Goal: Transaction & Acquisition: Purchase product/service

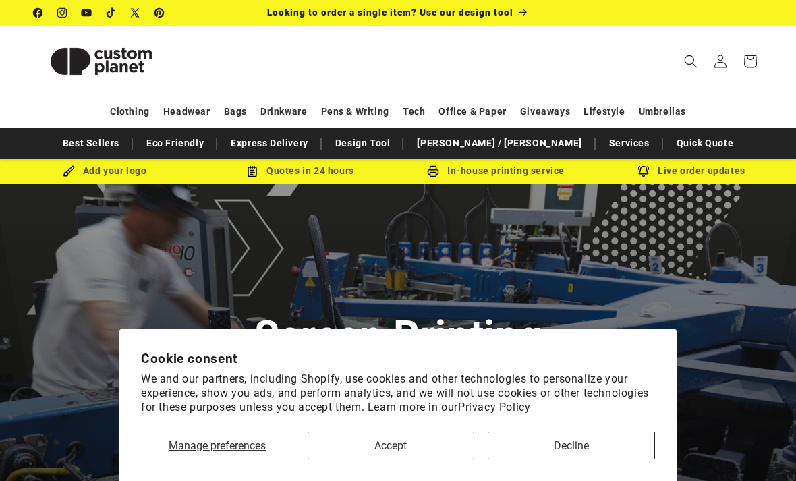
click at [431, 456] on button "Accept" at bounding box center [390, 445] width 167 height 28
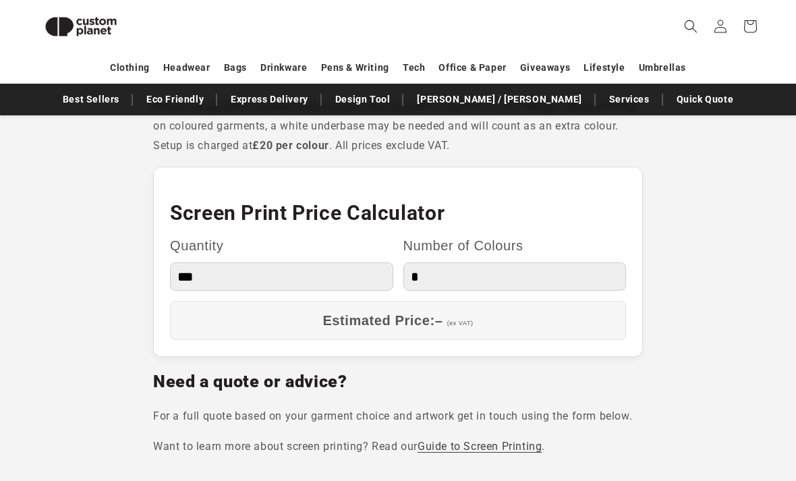
scroll to position [1158, 0]
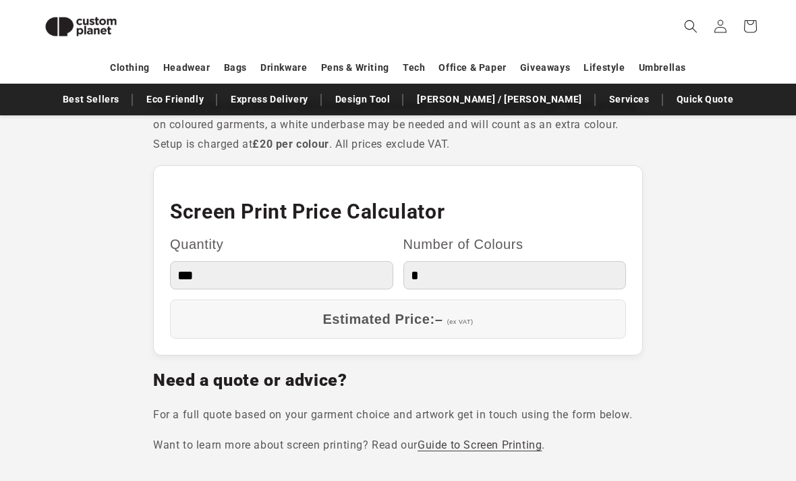
select select "***"
click at [436, 277] on div "Quantity *** *** *** **** **** **** ***** ***** Number of Colours * * * * * * *" at bounding box center [398, 266] width 456 height 68
select select "*"
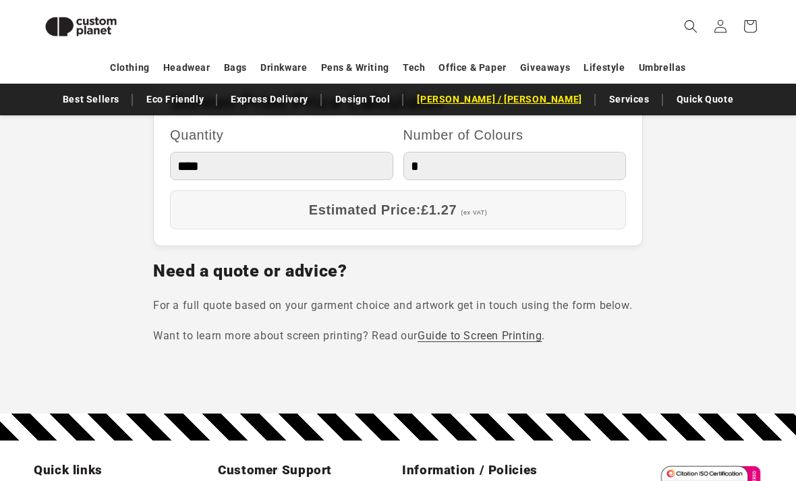
click at [505, 106] on link "[PERSON_NAME] / [PERSON_NAME]" at bounding box center [499, 100] width 178 height 24
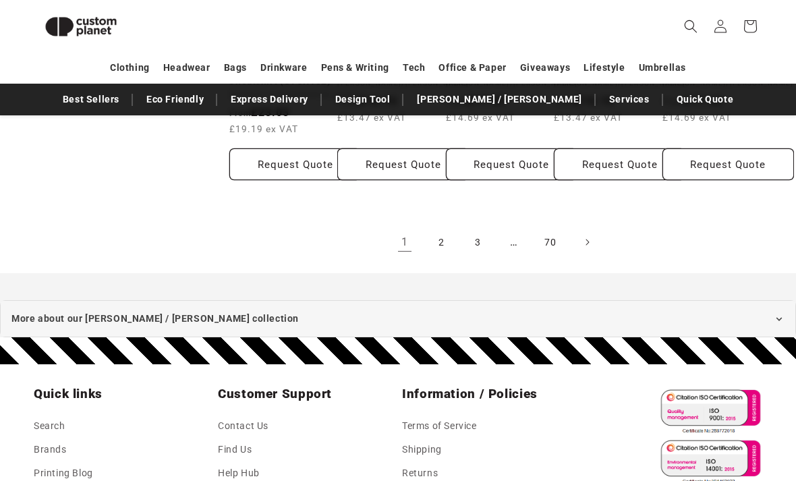
scroll to position [1267, 0]
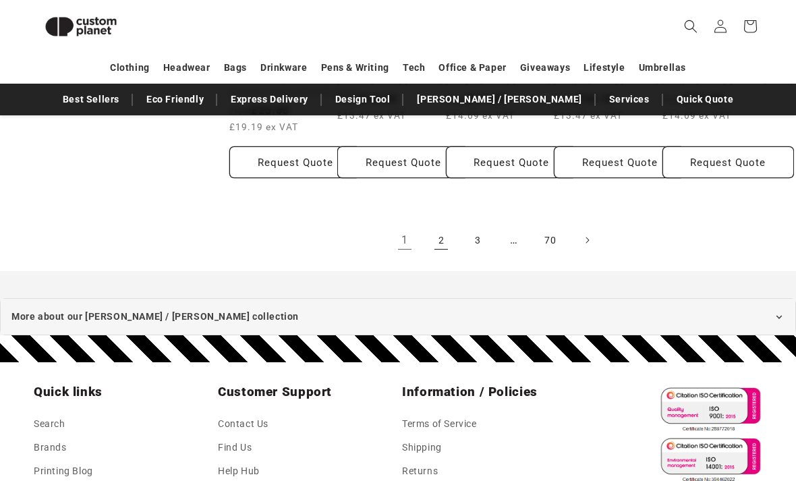
click at [438, 255] on link "2" at bounding box center [441, 240] width 30 height 30
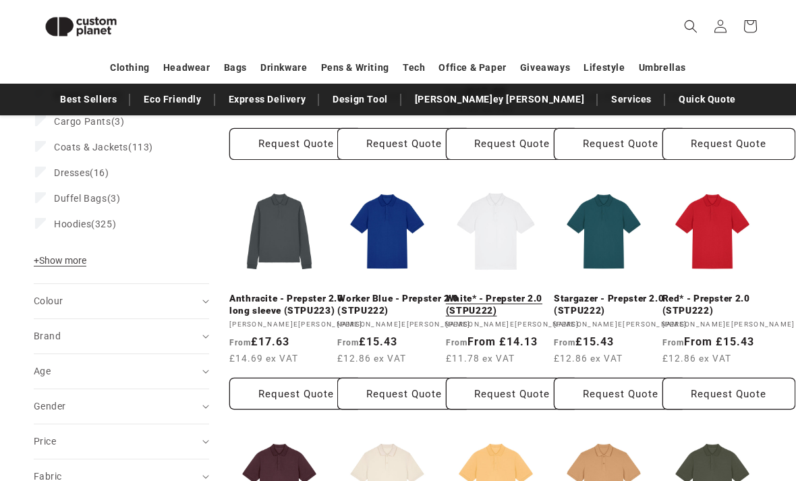
click at [488, 293] on link "White* - Prepster 2.0 (STPU222)" at bounding box center [512, 305] width 133 height 24
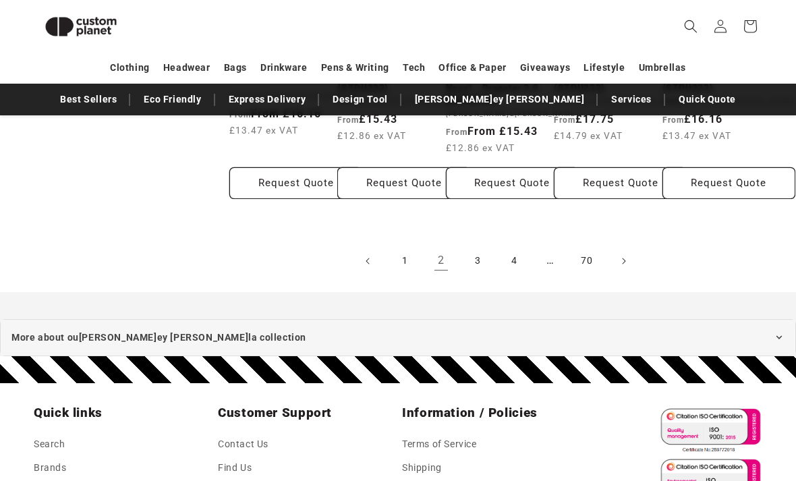
scroll to position [1213, 0]
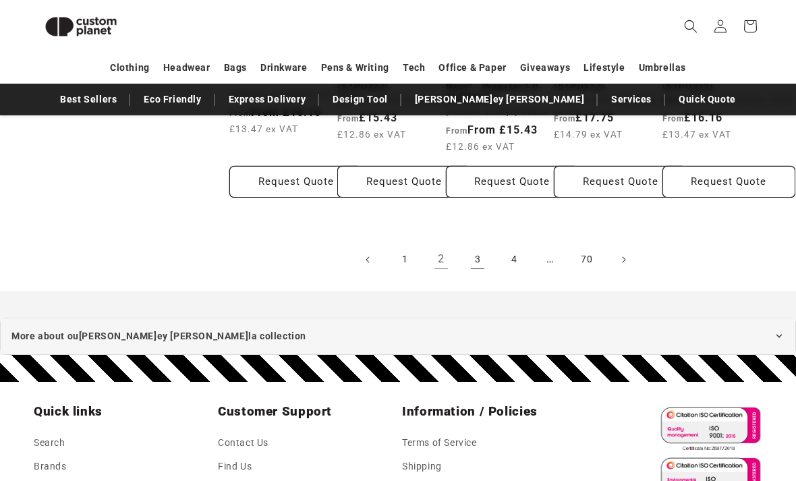
click at [481, 272] on link "3" at bounding box center [477, 260] width 30 height 30
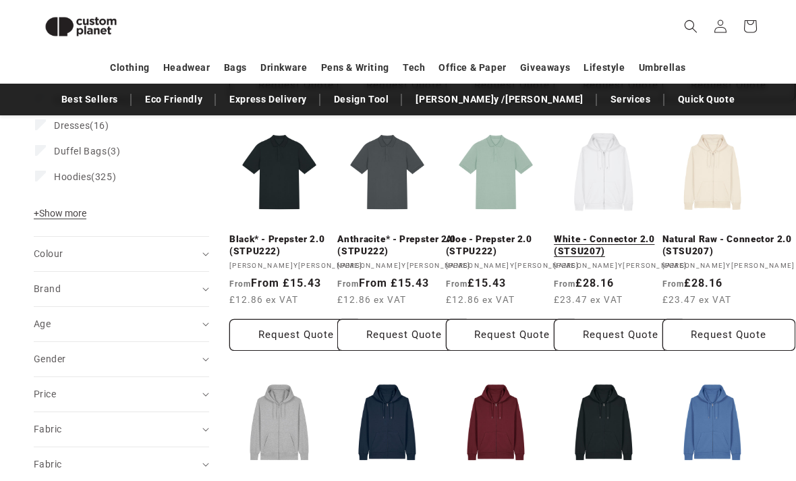
scroll to position [539, 0]
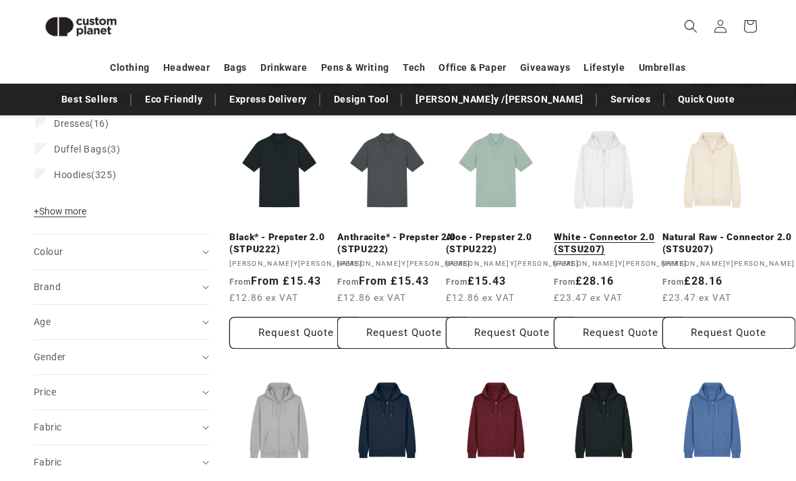
click at [609, 231] on link "White - Connector 2.0 (STSU207)" at bounding box center [619, 243] width 133 height 24
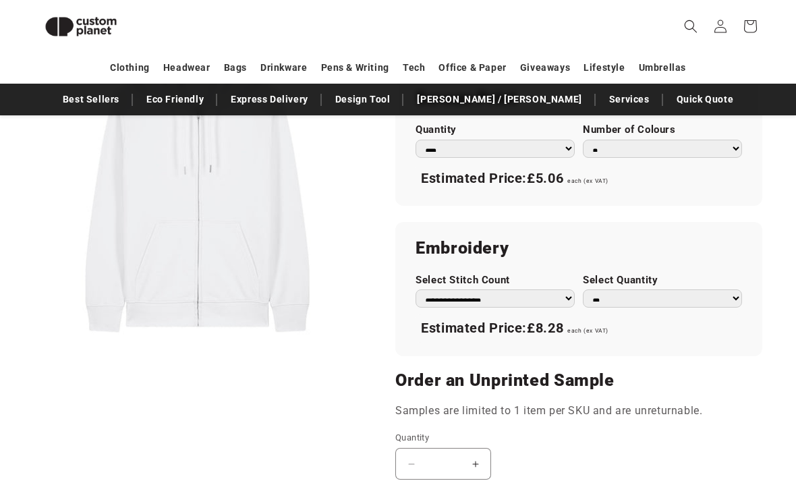
scroll to position [818, 0]
select select "*"
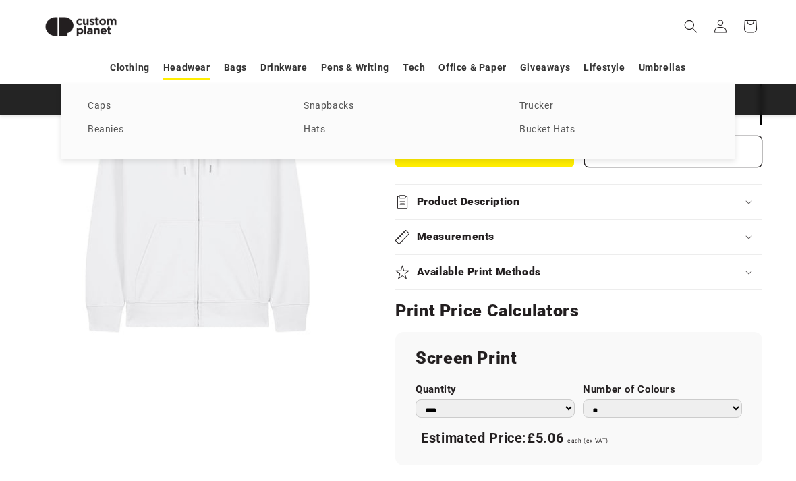
scroll to position [559, 0]
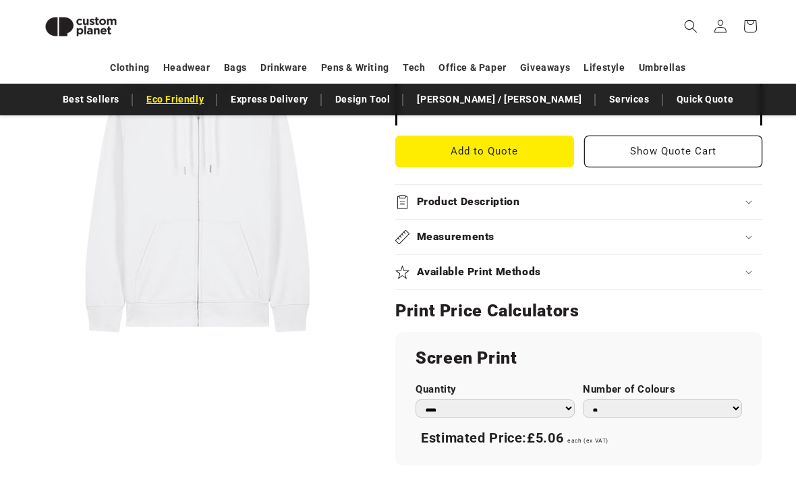
click at [210, 104] on link "Eco Friendly" at bounding box center [175, 100] width 71 height 24
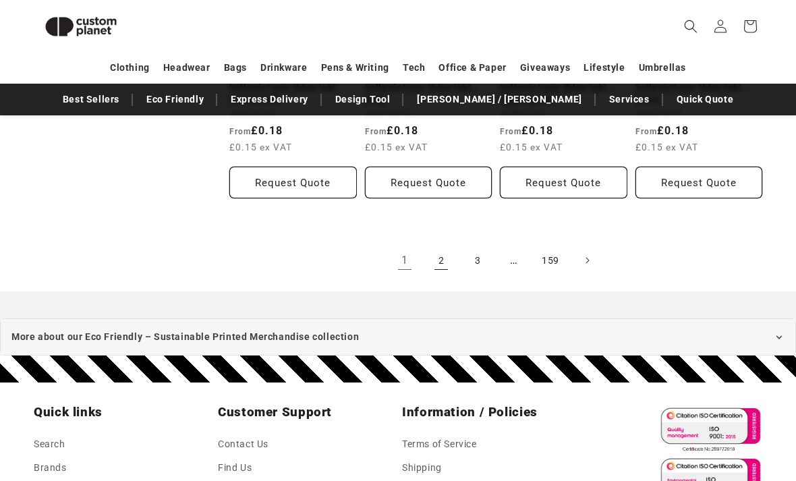
scroll to position [1520, 0]
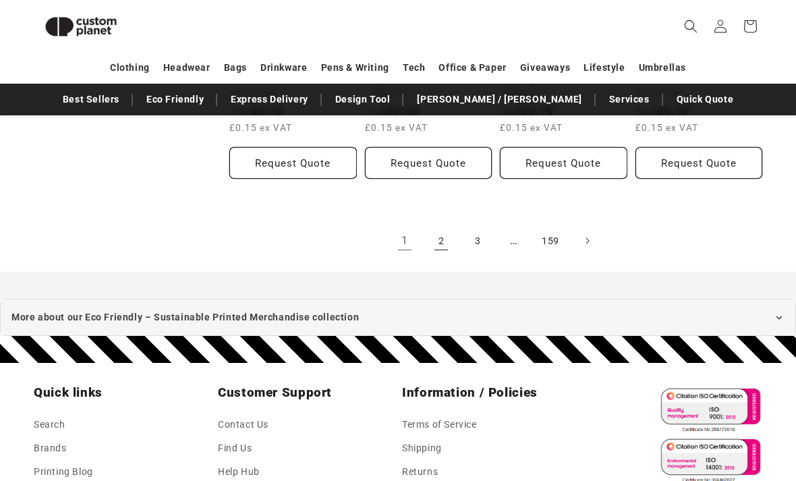
click at [442, 239] on link "2" at bounding box center [441, 241] width 30 height 30
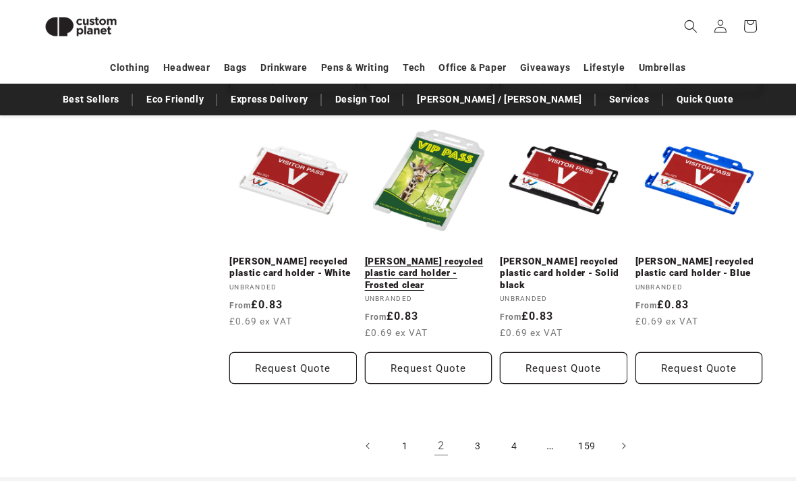
scroll to position [1315, 0]
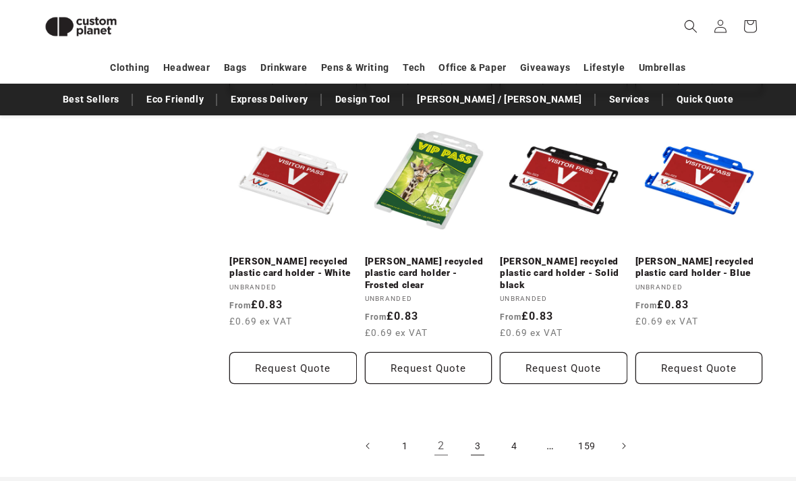
click at [482, 431] on link "3" at bounding box center [477, 446] width 30 height 30
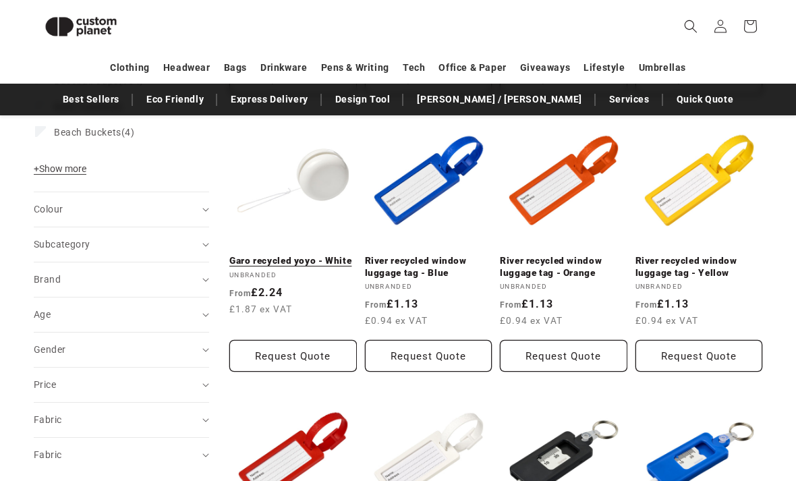
scroll to position [449, 0]
click at [301, 255] on link "Garo recycled yoyo - White" at bounding box center [292, 261] width 127 height 12
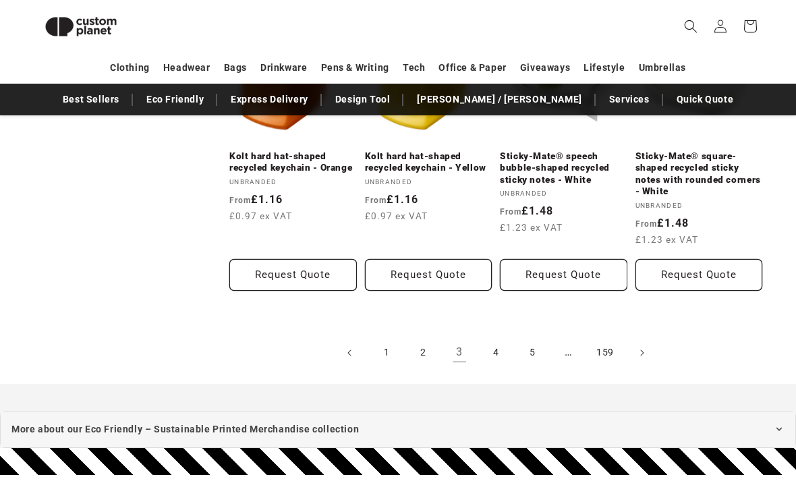
scroll to position [1396, 0]
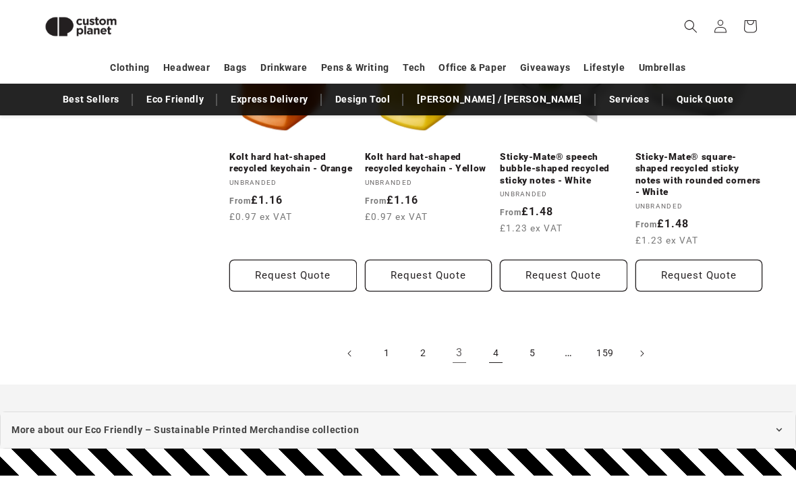
click at [491, 338] on link "4" at bounding box center [496, 353] width 30 height 30
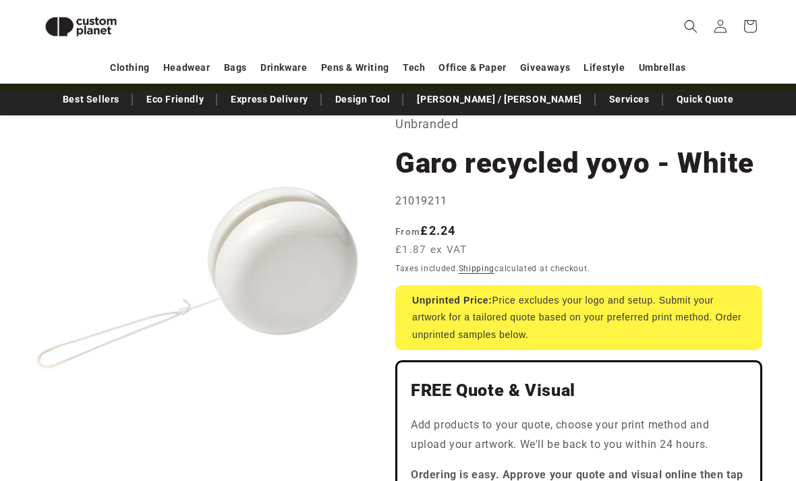
scroll to position [78, 0]
drag, startPoint x: 154, startPoint y: 177, endPoint x: 258, endPoint y: 229, distance: 116.4
click at [34, 440] on button "Open media 1 in modal" at bounding box center [34, 440] width 0 height 0
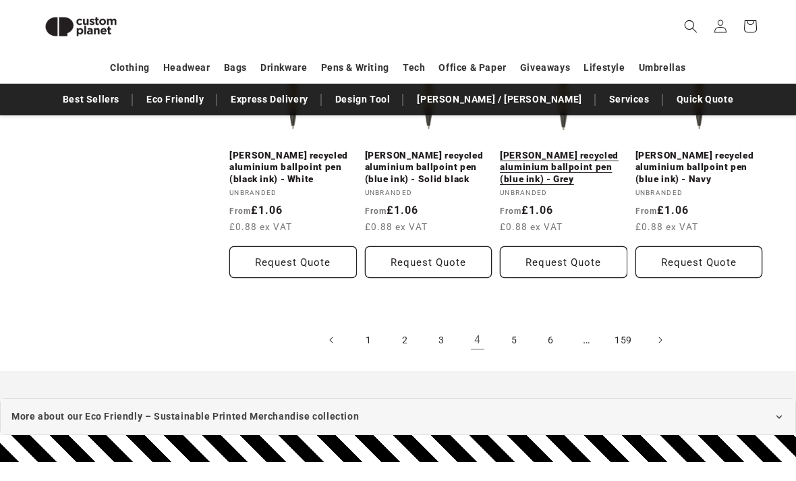
scroll to position [1455, 0]
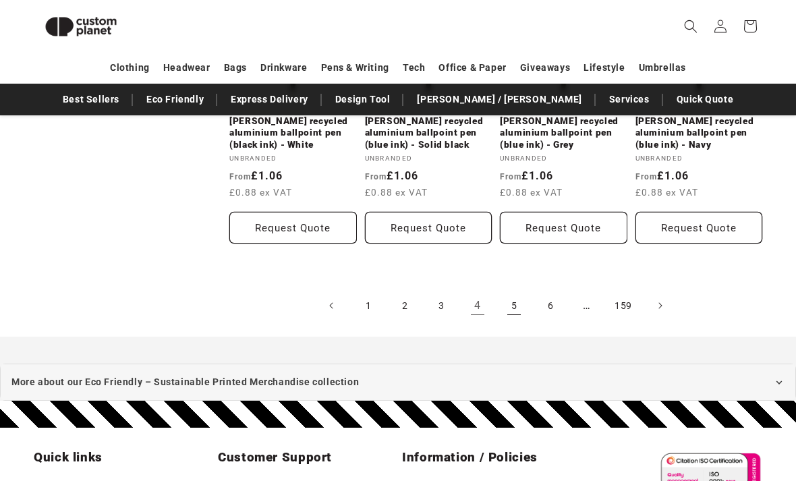
click at [510, 309] on link "5" at bounding box center [514, 306] width 30 height 30
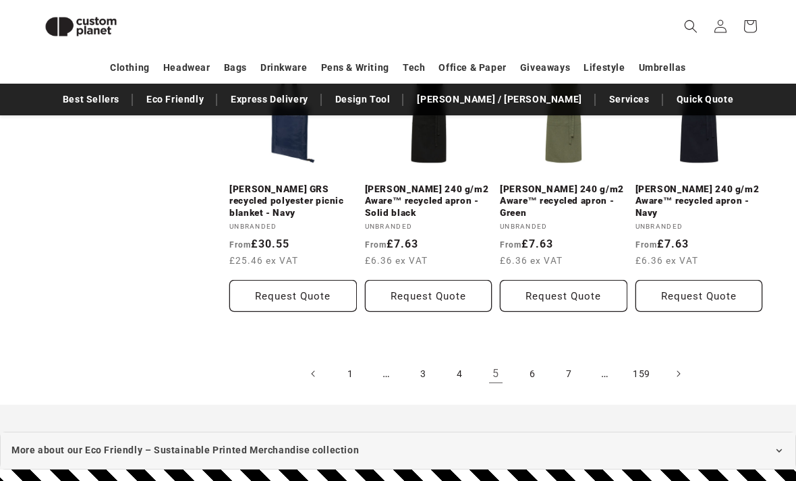
scroll to position [1420, 0]
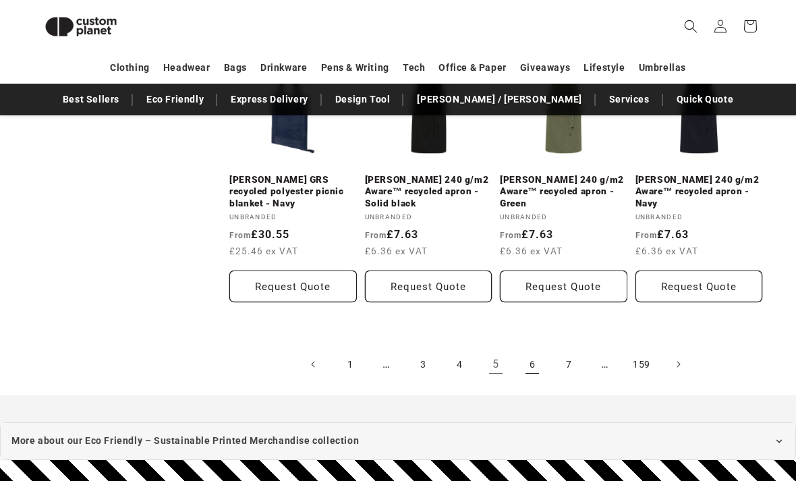
click at [533, 355] on link "6" at bounding box center [532, 364] width 30 height 30
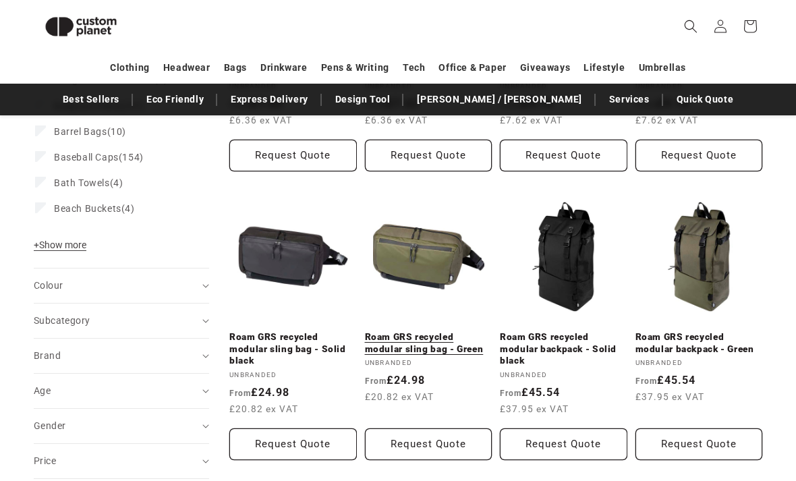
scroll to position [371, 0]
